Goal: Information Seeking & Learning: Learn about a topic

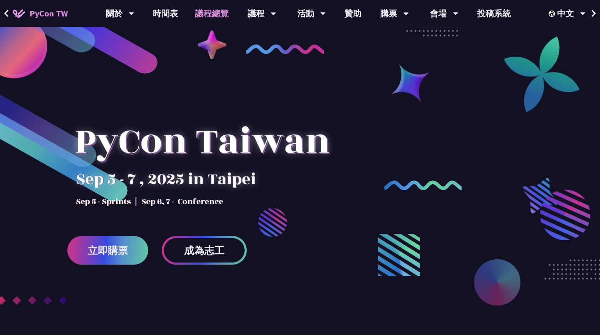
click at [214, 16] on link "議程總覽" at bounding box center [212, 13] width 51 height 27
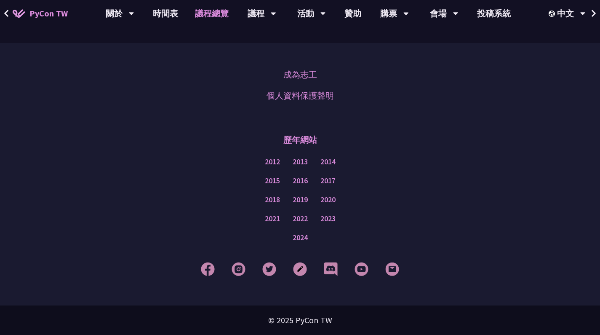
scroll to position [1036, 0]
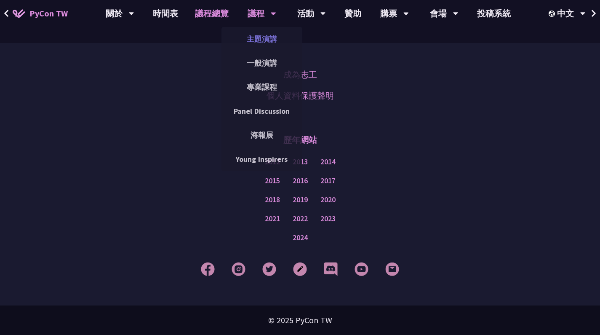
click at [258, 38] on link "主題演講" at bounding box center [262, 39] width 81 height 20
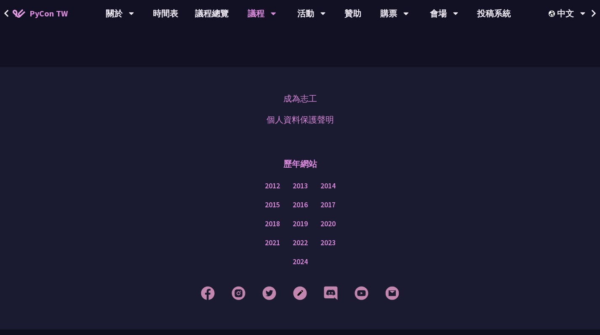
scroll to position [1444, 0]
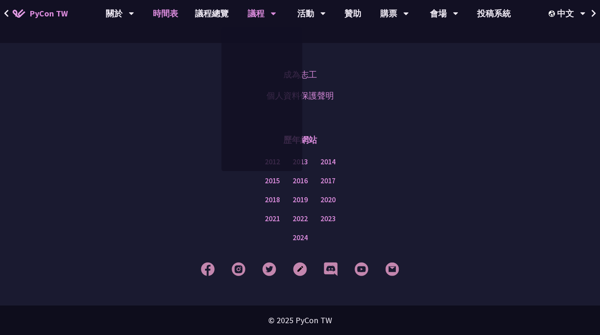
click at [176, 8] on link "時間表" at bounding box center [165, 13] width 42 height 27
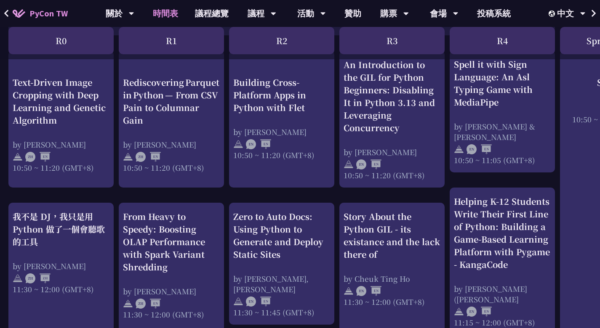
scroll to position [319, 0]
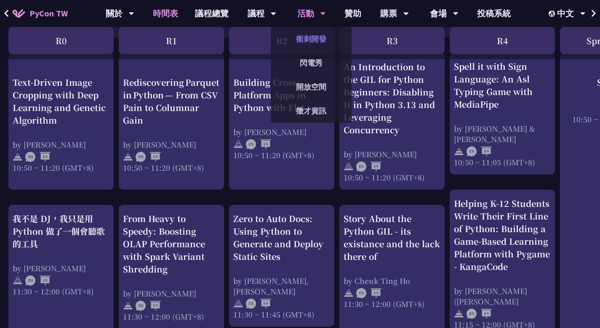
click at [308, 43] on link "衝刺開發" at bounding box center [311, 39] width 81 height 20
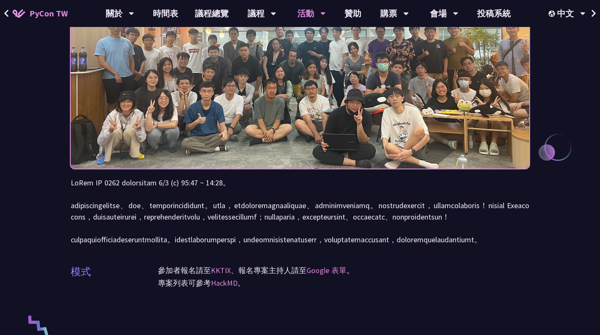
scroll to position [136, 0]
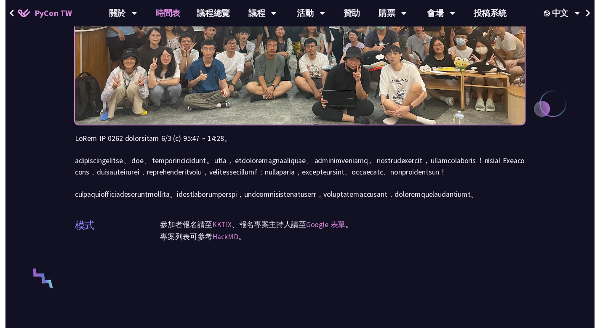
scroll to position [319, 0]
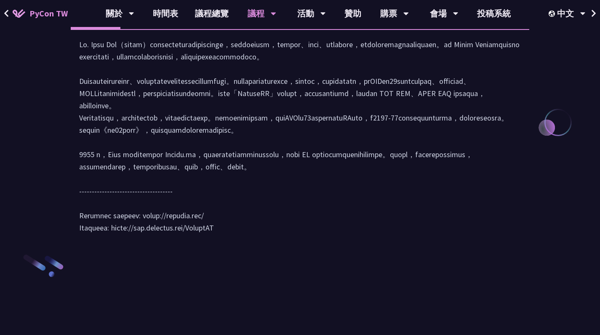
scroll to position [873, 0]
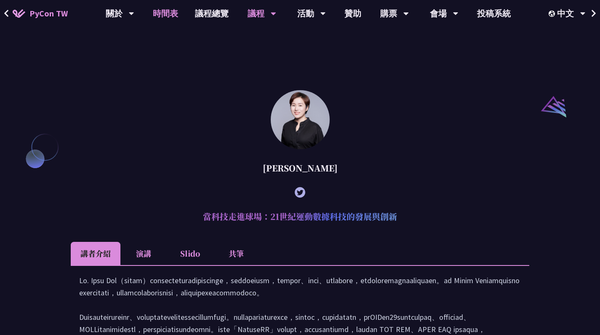
click at [177, 8] on link "時間表" at bounding box center [165, 13] width 42 height 27
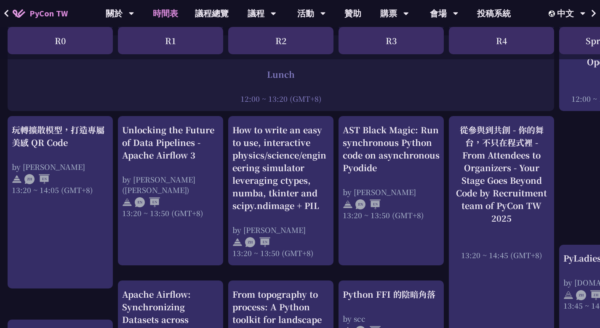
scroll to position [647, 1]
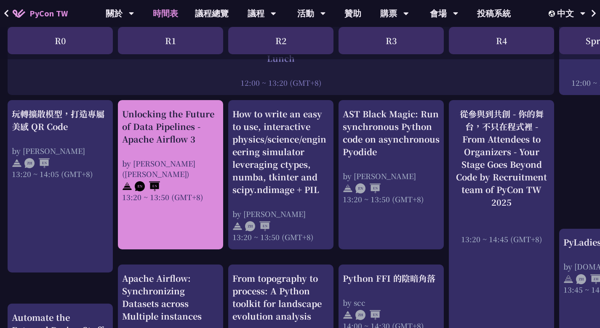
click at [197, 217] on div "Unlocking the Future of Data Pipelines - Apache Airflow 3 by [PERSON_NAME] ([PE…" at bounding box center [170, 175] width 105 height 150
click at [159, 127] on div "Unlocking the Future of Data Pipelines - Apache Airflow 3" at bounding box center [170, 127] width 97 height 38
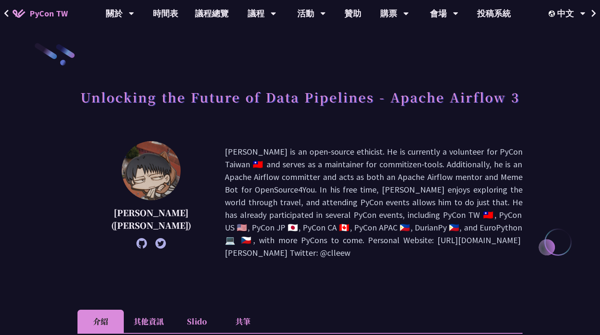
scroll to position [57, 0]
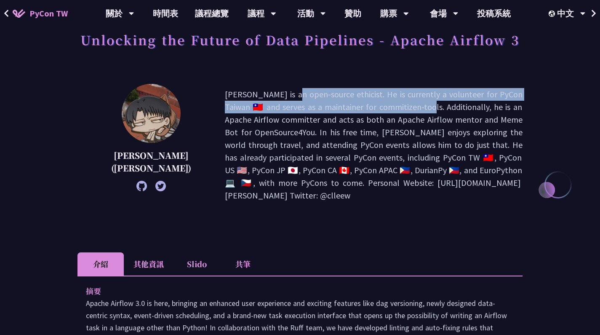
drag, startPoint x: 182, startPoint y: 93, endPoint x: 267, endPoint y: 100, distance: 84.9
click at [267, 100] on p "[PERSON_NAME] is an open-source ethicist. He is currently a volunteer for PyCon…" at bounding box center [374, 145] width 298 height 114
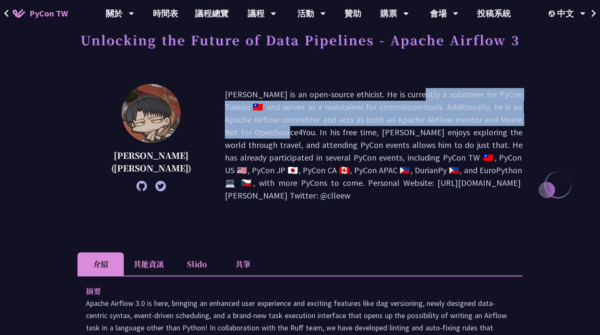
drag, startPoint x: 305, startPoint y: 94, endPoint x: 369, endPoint y: 112, distance: 66.1
click at [369, 112] on p "[PERSON_NAME] is an open-source ethicist. He is currently a volunteer for PyCon…" at bounding box center [374, 145] width 298 height 114
click at [248, 120] on p "[PERSON_NAME] is an open-source ethicist. He is currently a volunteer for PyCon…" at bounding box center [374, 145] width 298 height 114
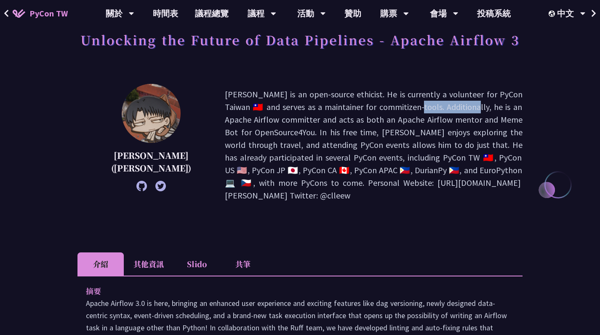
drag, startPoint x: 251, startPoint y: 106, endPoint x: 312, endPoint y: 108, distance: 60.7
click at [312, 108] on p "[PERSON_NAME] is an open-source ethicist. He is currently a volunteer for PyCon…" at bounding box center [374, 145] width 298 height 114
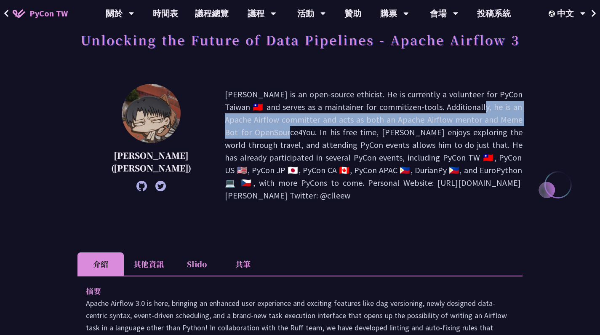
drag, startPoint x: 318, startPoint y: 108, endPoint x: 372, endPoint y: 119, distance: 54.6
click at [372, 119] on p "[PERSON_NAME] is an open-source ethicist. He is currently a volunteer for PyCon…" at bounding box center [374, 145] width 298 height 114
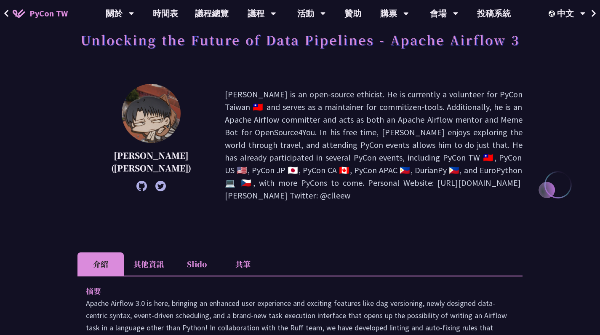
click at [377, 123] on p "[PERSON_NAME] is an open-source ethicist. He is currently a volunteer for PyCon…" at bounding box center [374, 145] width 298 height 114
drag, startPoint x: 383, startPoint y: 118, endPoint x: 439, endPoint y: 117, distance: 56.0
click at [439, 117] on p "[PERSON_NAME] is an open-source ethicist. He is currently a volunteer for PyCon…" at bounding box center [374, 145] width 298 height 114
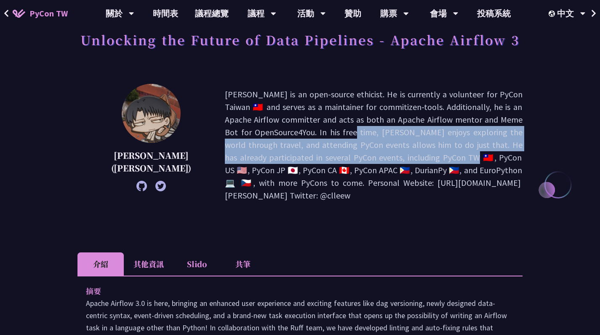
drag, startPoint x: 448, startPoint y: 118, endPoint x: 448, endPoint y: 140, distance: 22.3
click at [448, 140] on p "[PERSON_NAME] is an open-source ethicist. He is currently a volunteer for PyCon…" at bounding box center [374, 145] width 298 height 114
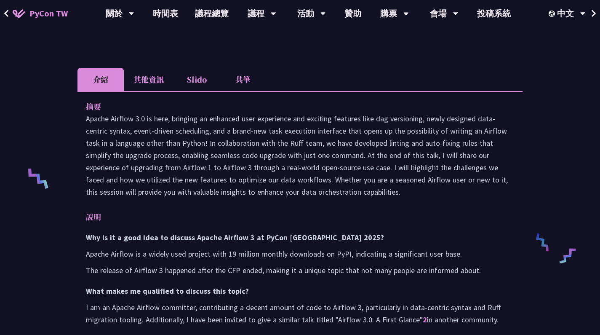
scroll to position [270, 0]
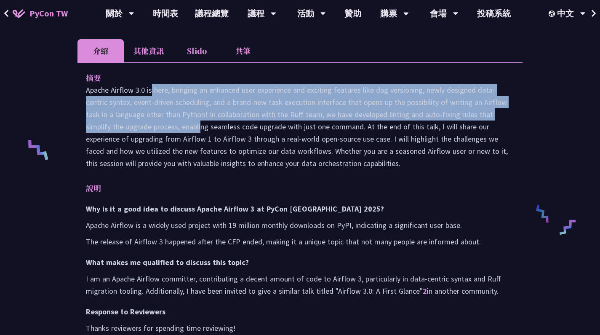
drag, startPoint x: 85, startPoint y: 75, endPoint x: 135, endPoint y: 105, distance: 58.9
click at [135, 105] on div "摘要 Apache Airflow 3.0 is here, bringing an enhanced user experience and excitin…" at bounding box center [299, 335] width 445 height 547
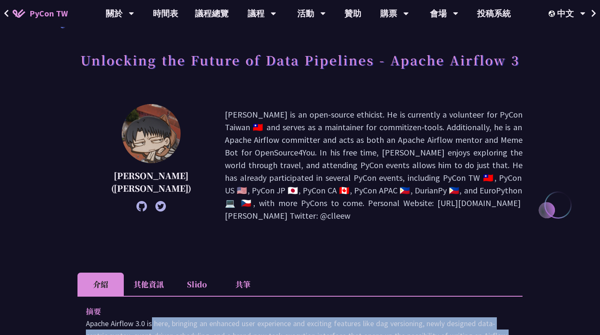
scroll to position [0, 0]
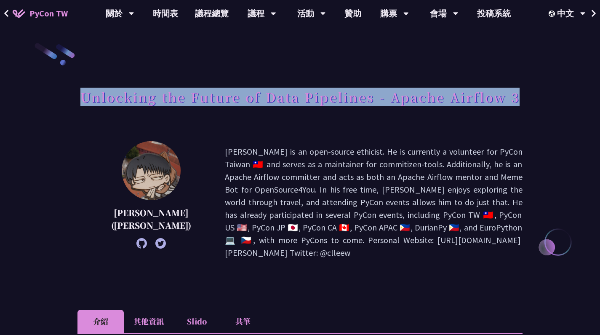
drag, startPoint x: 79, startPoint y: 96, endPoint x: 491, endPoint y: 109, distance: 412.5
click at [491, 109] on div "Unlocking the Future of Data Pipelines - Apache Airflow 3" at bounding box center [299, 106] width 445 height 44
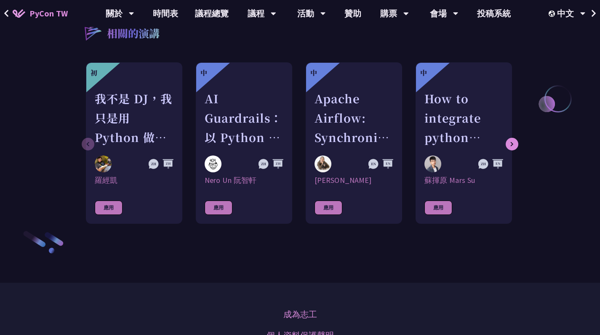
scroll to position [807, 0]
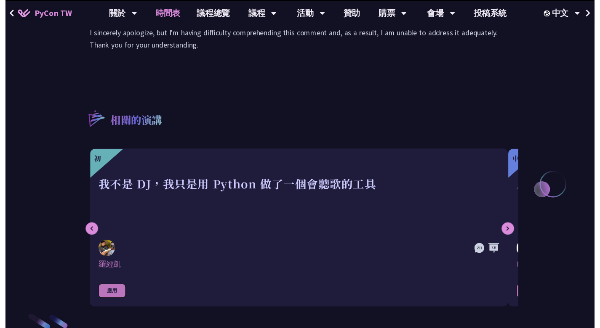
scroll to position [647, 0]
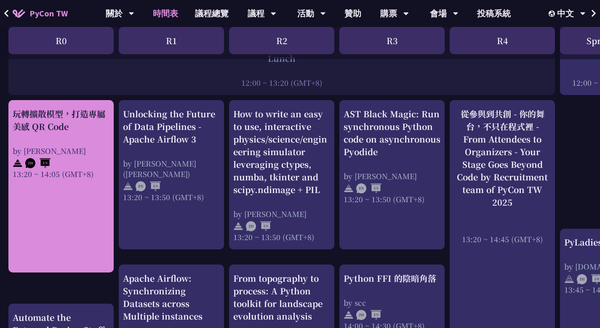
click at [62, 160] on div at bounding box center [61, 162] width 97 height 13
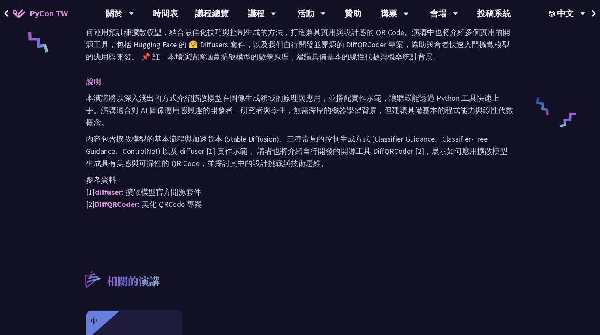
scroll to position [593, 0]
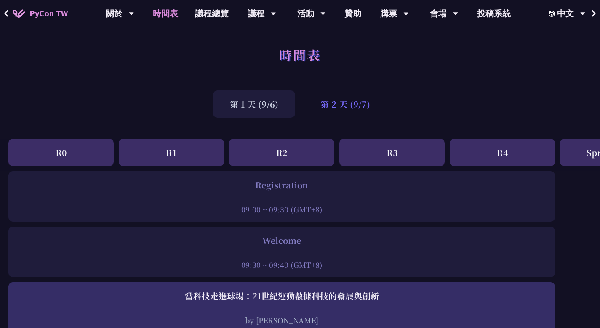
click at [337, 101] on div "第 2 天 (9/7)" at bounding box center [345, 104] width 83 height 27
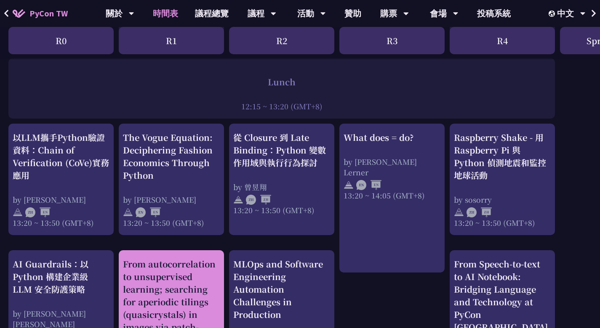
scroll to position [623, 0]
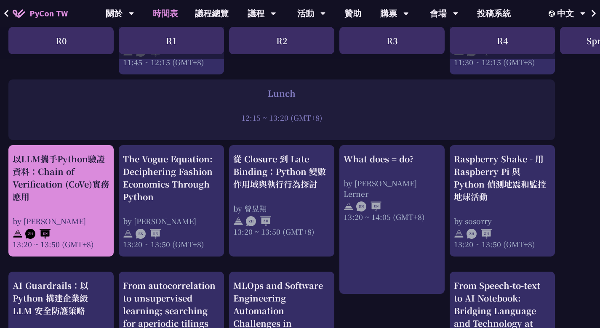
click at [70, 179] on div "以LLM攜手Python驗證資料：Chain of Verification (CoVe)實務應用" at bounding box center [61, 178] width 97 height 51
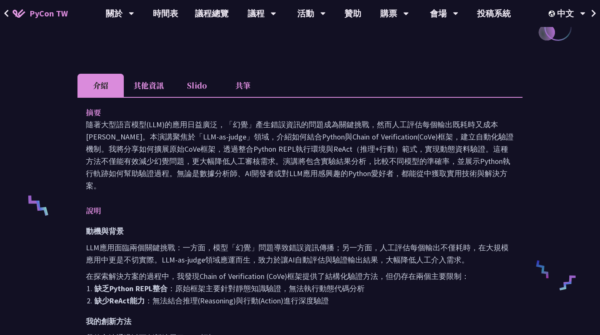
scroll to position [216, 0]
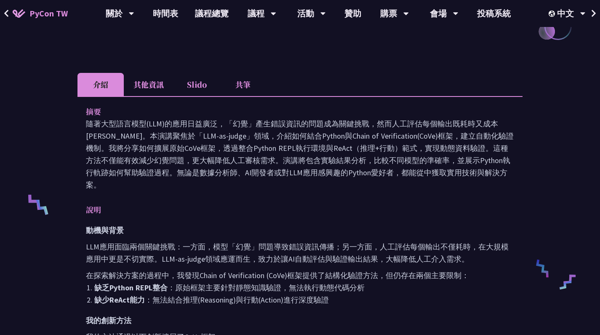
click at [304, 224] on h3 "動機與背景" at bounding box center [300, 230] width 428 height 12
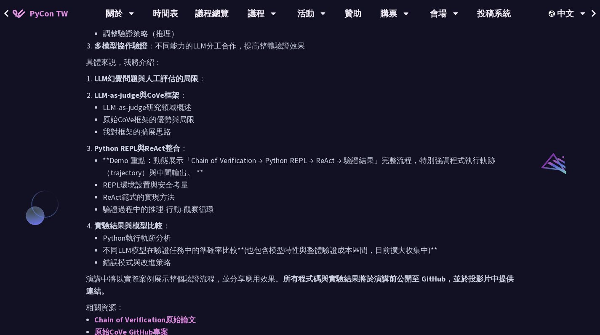
scroll to position [706, 0]
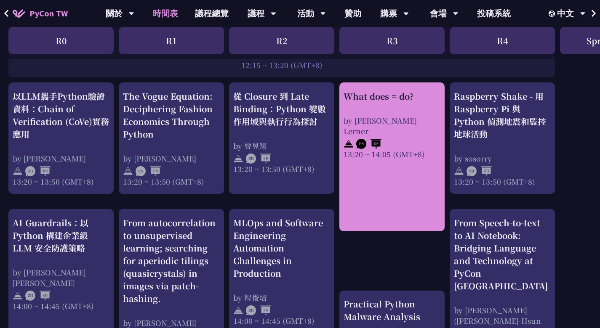
scroll to position [687, 0]
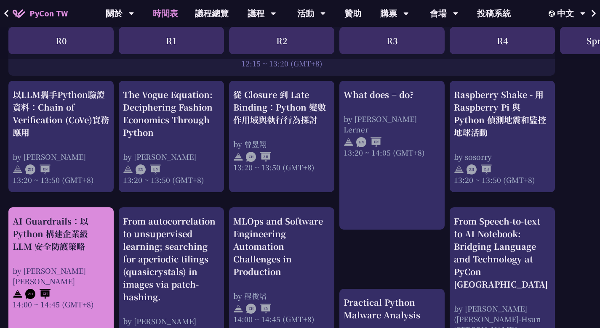
click at [71, 287] on div at bounding box center [61, 293] width 97 height 13
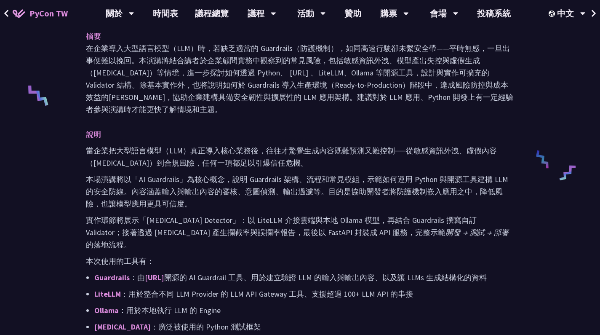
scroll to position [327, 0]
